Goal: Task Accomplishment & Management: Manage account settings

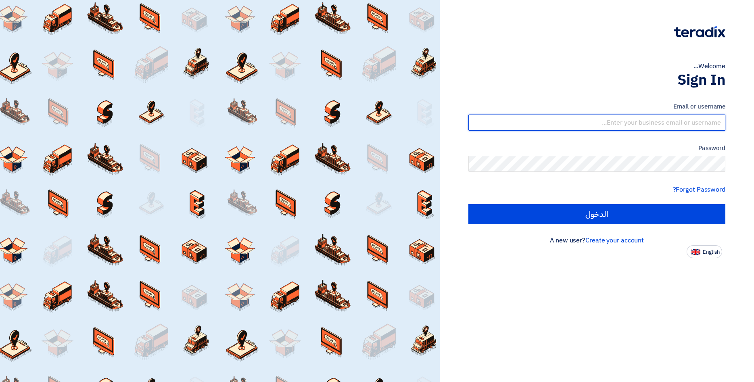
click at [686, 126] on input "text" at bounding box center [597, 123] width 257 height 16
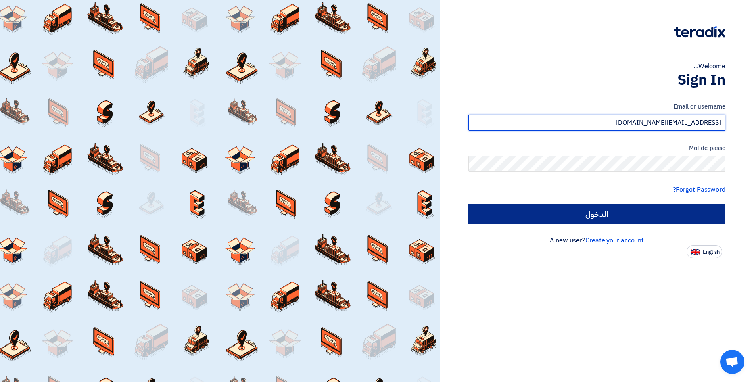
type input "[EMAIL_ADDRESS][DOMAIN_NAME]"
click at [667, 215] on input "الدخول" at bounding box center [597, 214] width 257 height 20
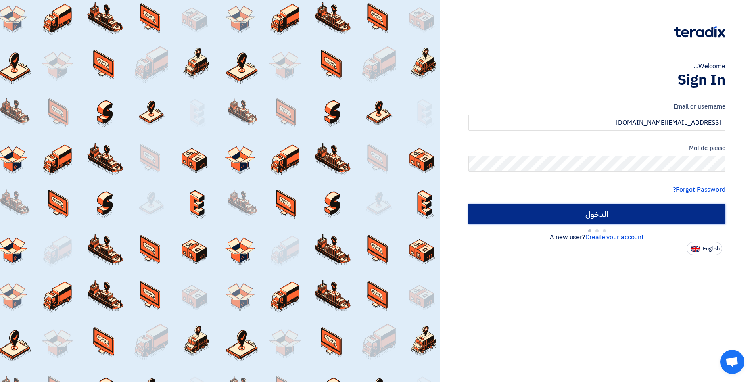
type input "Sign in"
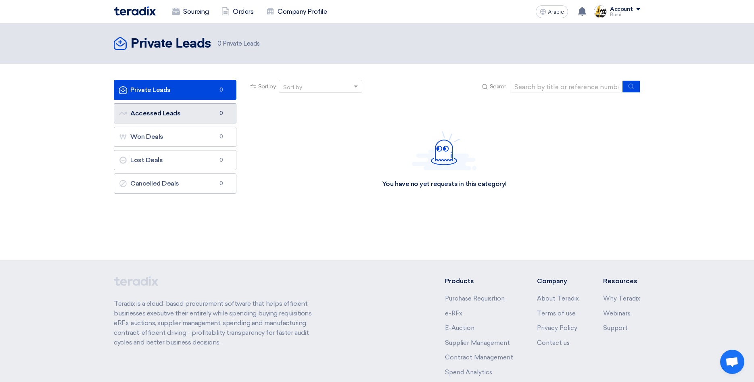
click at [161, 113] on link "Accessed Leads Accessed Leads 0" at bounding box center [175, 113] width 123 height 20
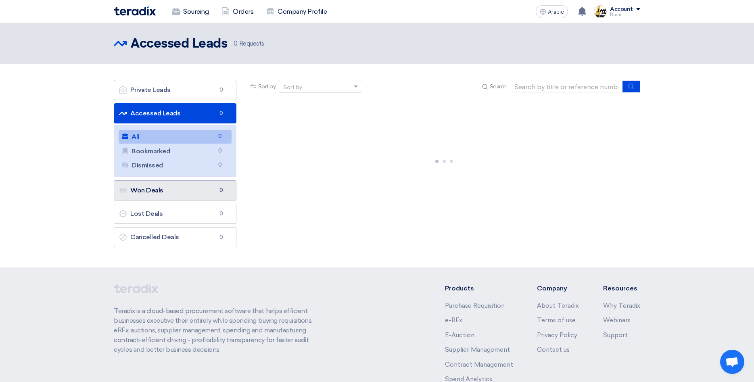
click at [160, 188] on link "Won Deals Won Deals 0" at bounding box center [175, 190] width 123 height 20
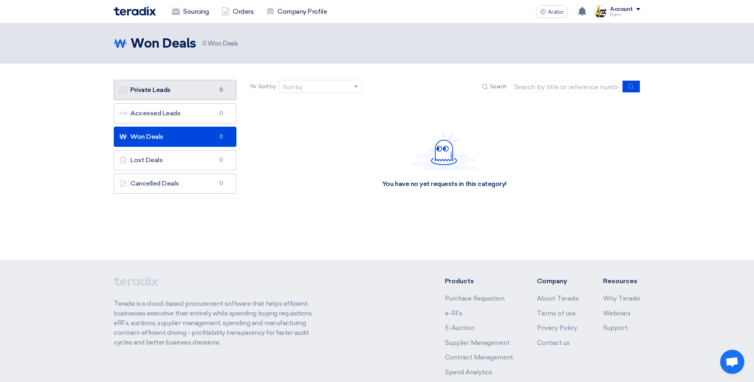
click at [175, 90] on link "Private Leads Private Leads 0" at bounding box center [175, 90] width 123 height 20
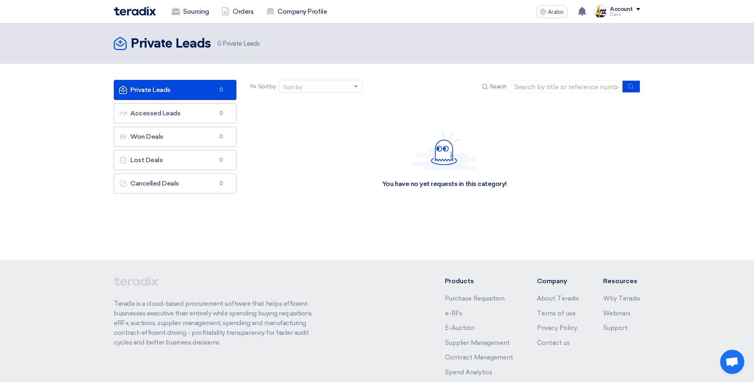
click at [639, 8] on div "Account" at bounding box center [625, 9] width 30 height 7
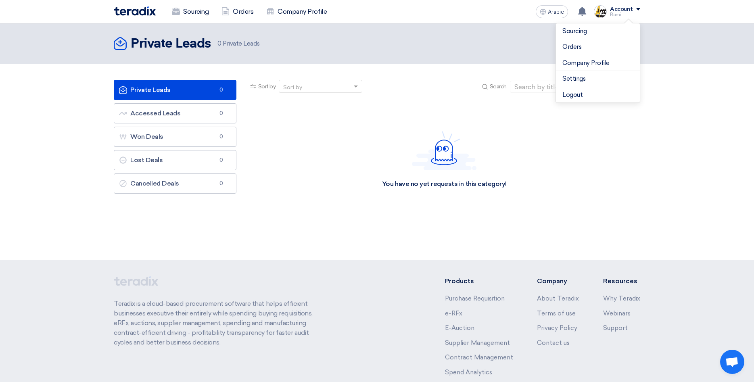
click at [639, 8] on div "Account" at bounding box center [625, 9] width 30 height 7
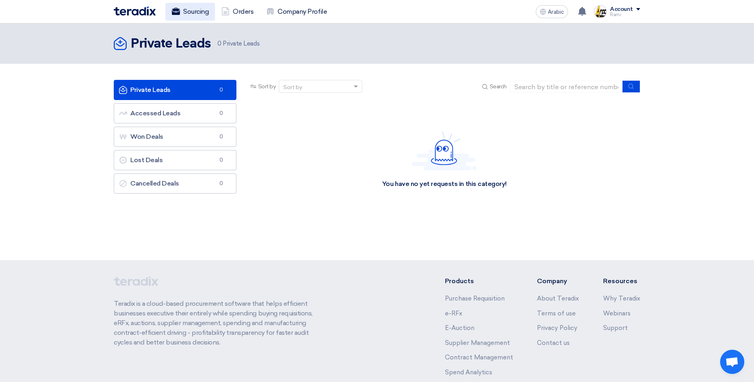
click at [193, 11] on link "Sourcing" at bounding box center [190, 12] width 50 height 18
click at [235, 10] on link "Orders" at bounding box center [237, 12] width 45 height 18
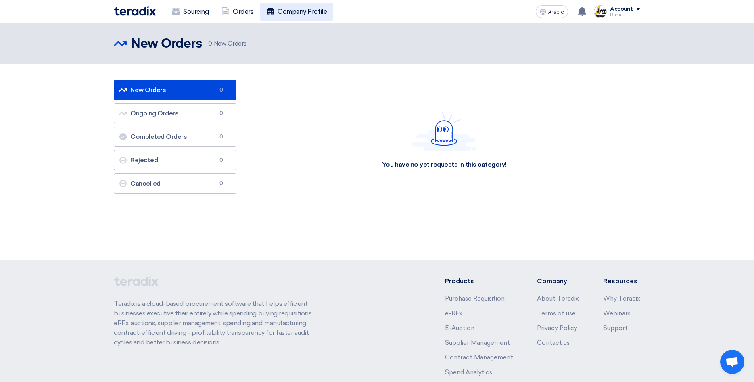
click at [287, 11] on link "Company Profile" at bounding box center [296, 12] width 73 height 18
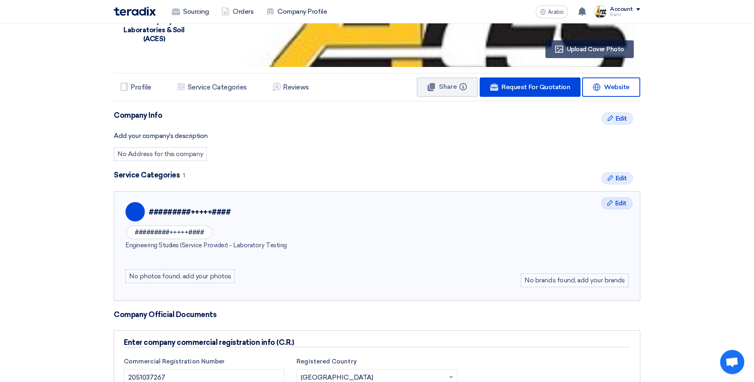
scroll to position [124, 0]
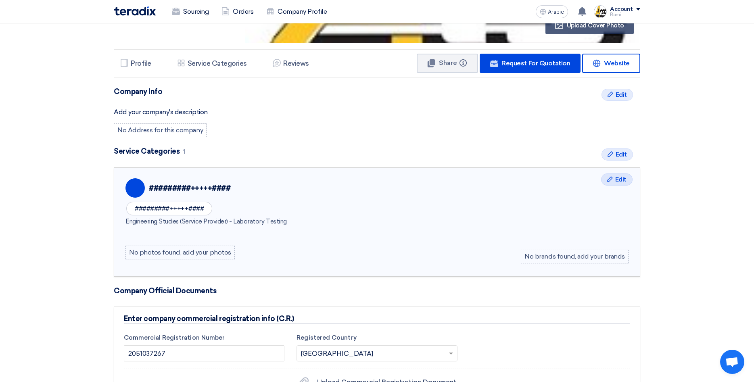
click at [174, 152] on h4 "Service Categories 1" at bounding box center [377, 151] width 527 height 9
click at [176, 208] on div "#########+++++####" at bounding box center [169, 209] width 86 height 14
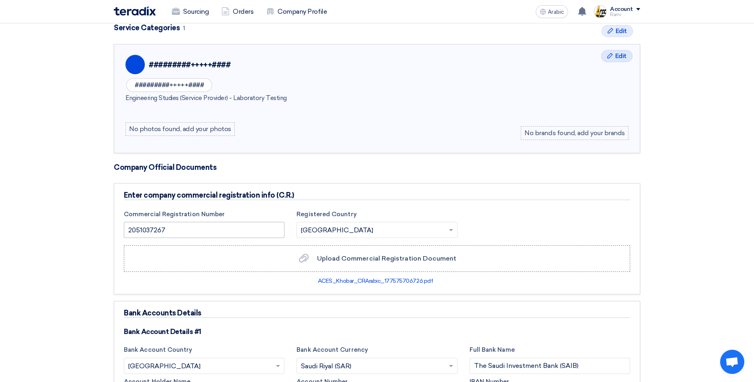
scroll to position [165, 0]
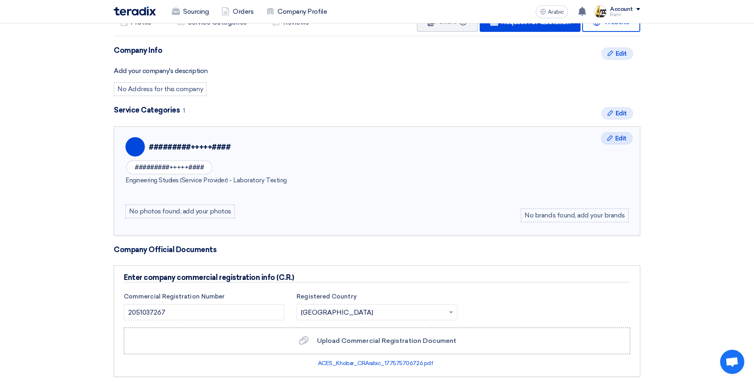
click at [196, 214] on div "No photos found, add your photos" at bounding box center [180, 212] width 109 height 14
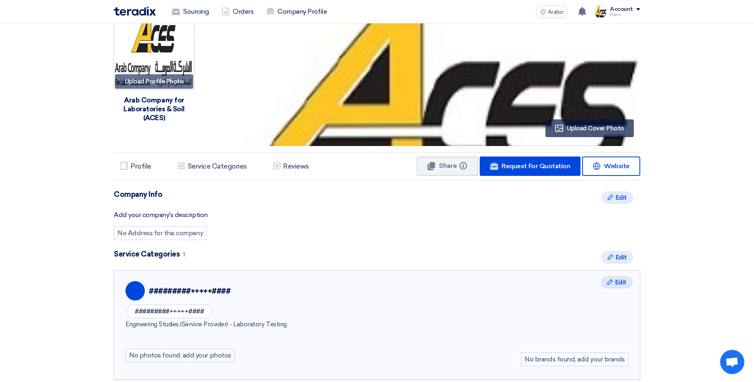
scroll to position [41, 0]
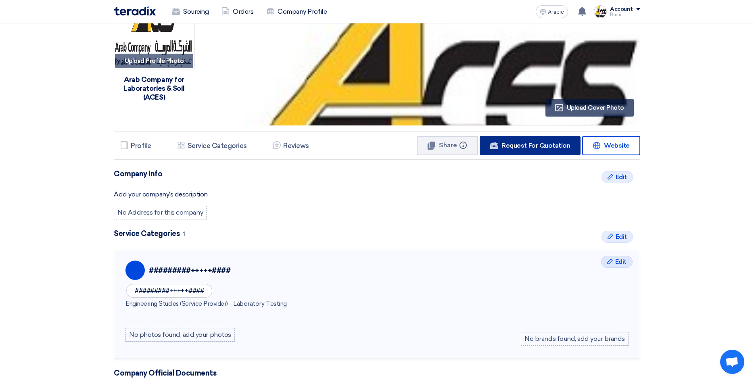
click at [554, 149] on span "Request For Quotation" at bounding box center [536, 146] width 69 height 8
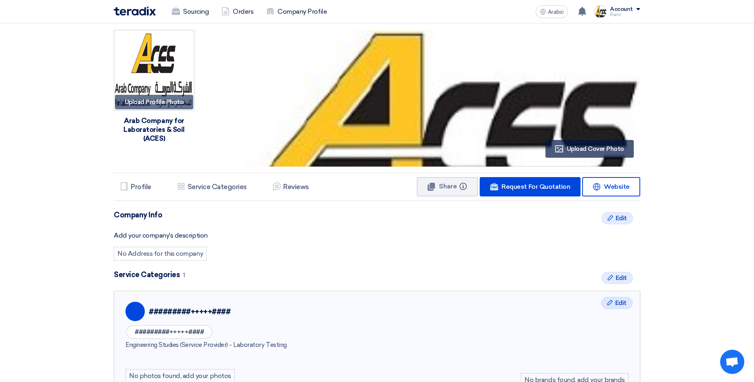
click at [633, 10] on div "Account" at bounding box center [625, 9] width 30 height 7
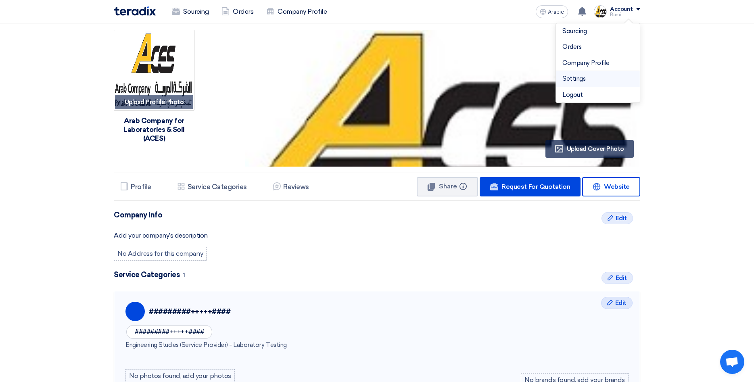
click at [590, 81] on link "Settings" at bounding box center [598, 78] width 71 height 9
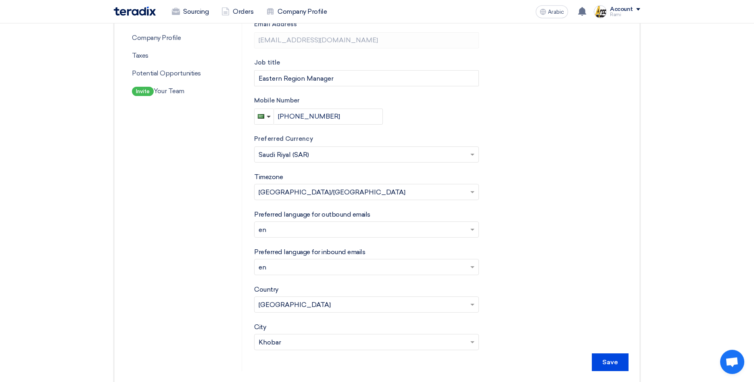
scroll to position [165, 0]
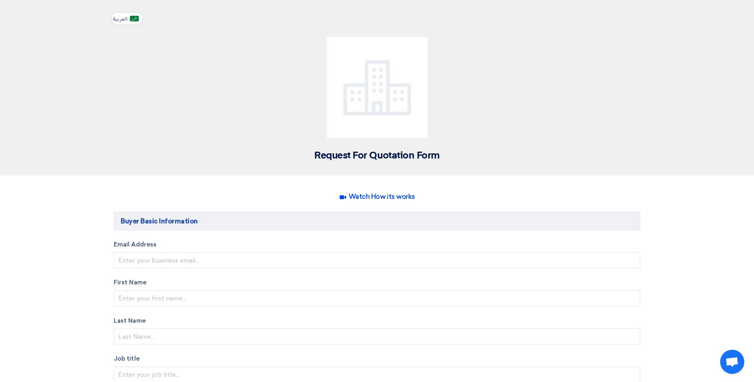
scroll to position [124, 0]
